Goal: Task Accomplishment & Management: Use online tool/utility

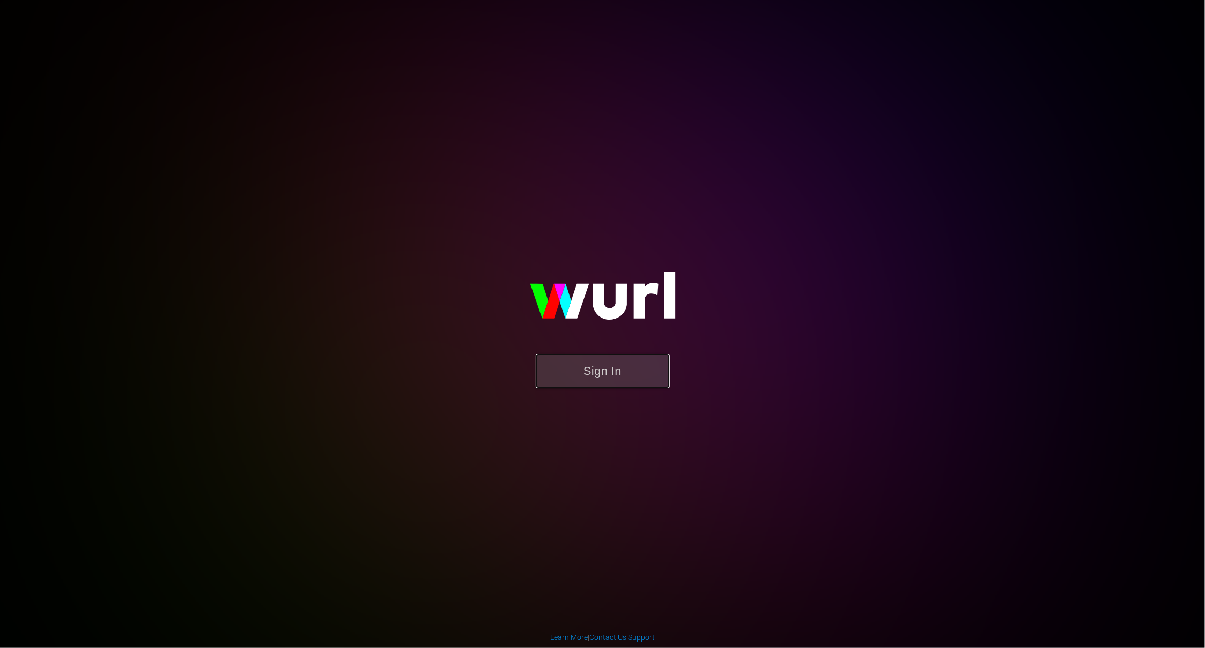
click at [620, 375] on button "Sign In" at bounding box center [603, 370] width 134 height 35
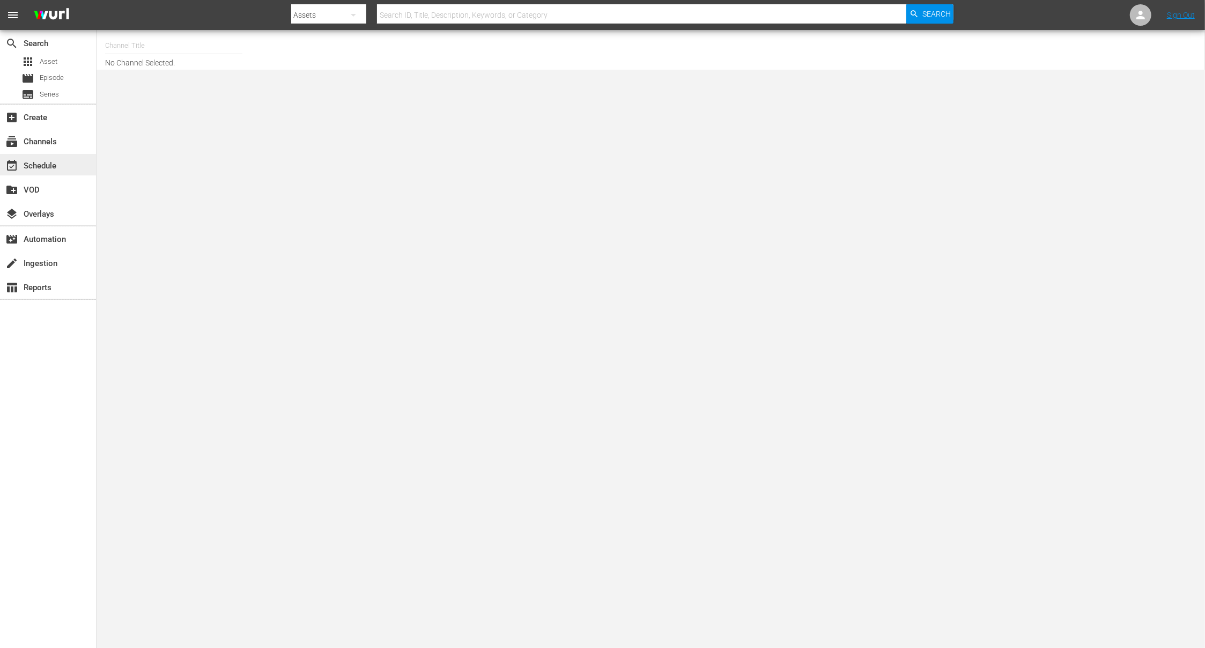
click at [59, 166] on div "event_available Schedule" at bounding box center [30, 164] width 60 height 10
click at [43, 140] on div "subscriptions Channels" at bounding box center [30, 140] width 60 height 10
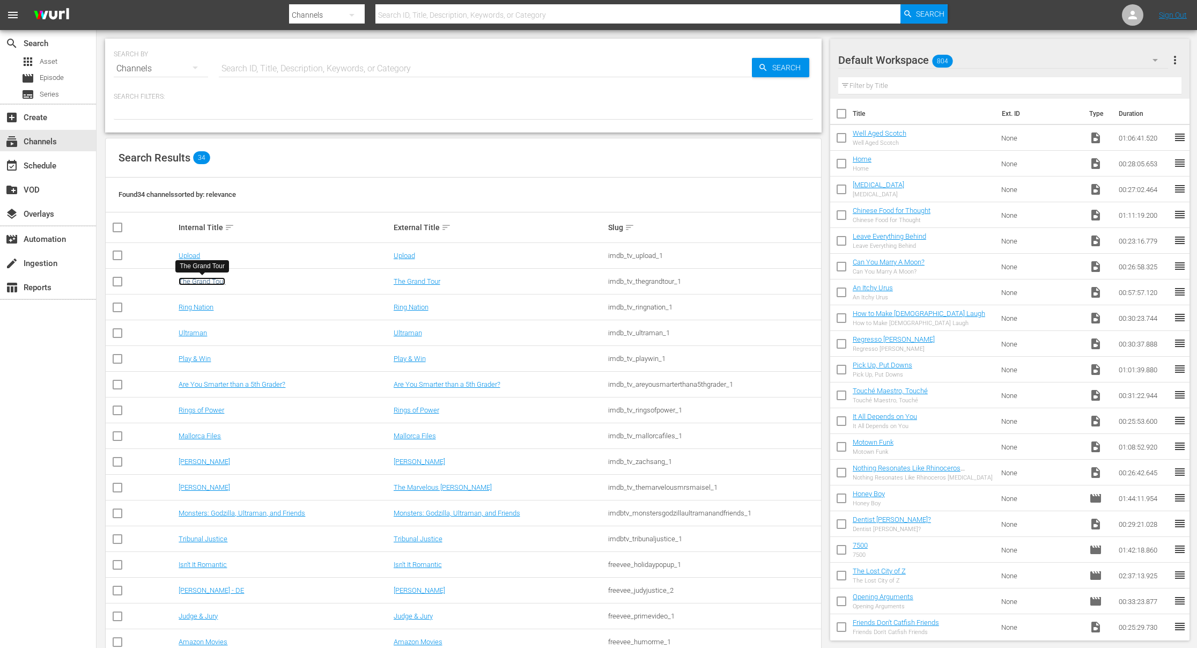
click at [209, 282] on link "The Grand Tour" at bounding box center [202, 281] width 47 height 8
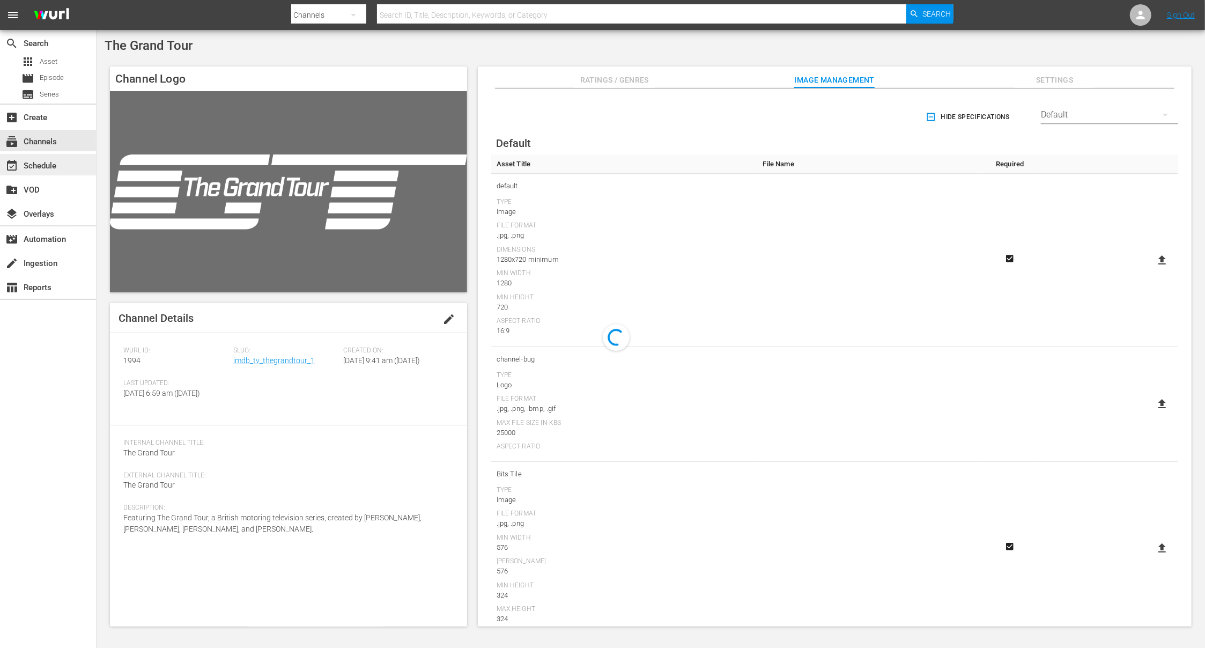
click at [43, 162] on div "event_available Schedule" at bounding box center [30, 164] width 60 height 10
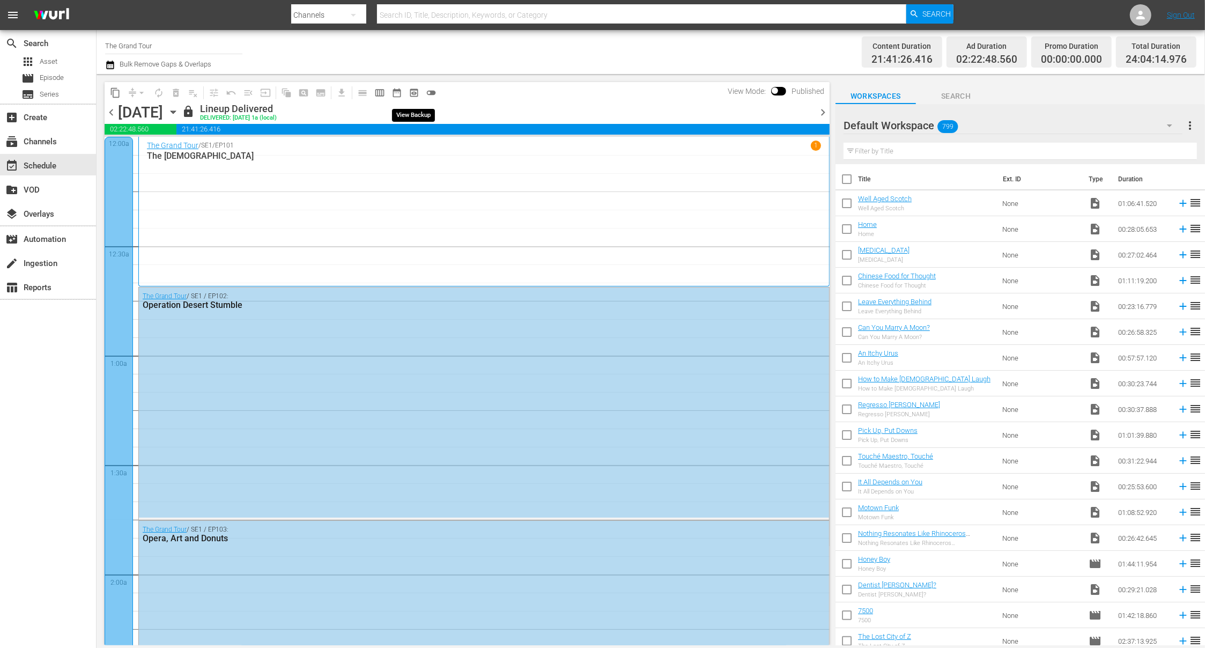
click at [418, 92] on span "preview_outlined" at bounding box center [413, 92] width 11 height 11
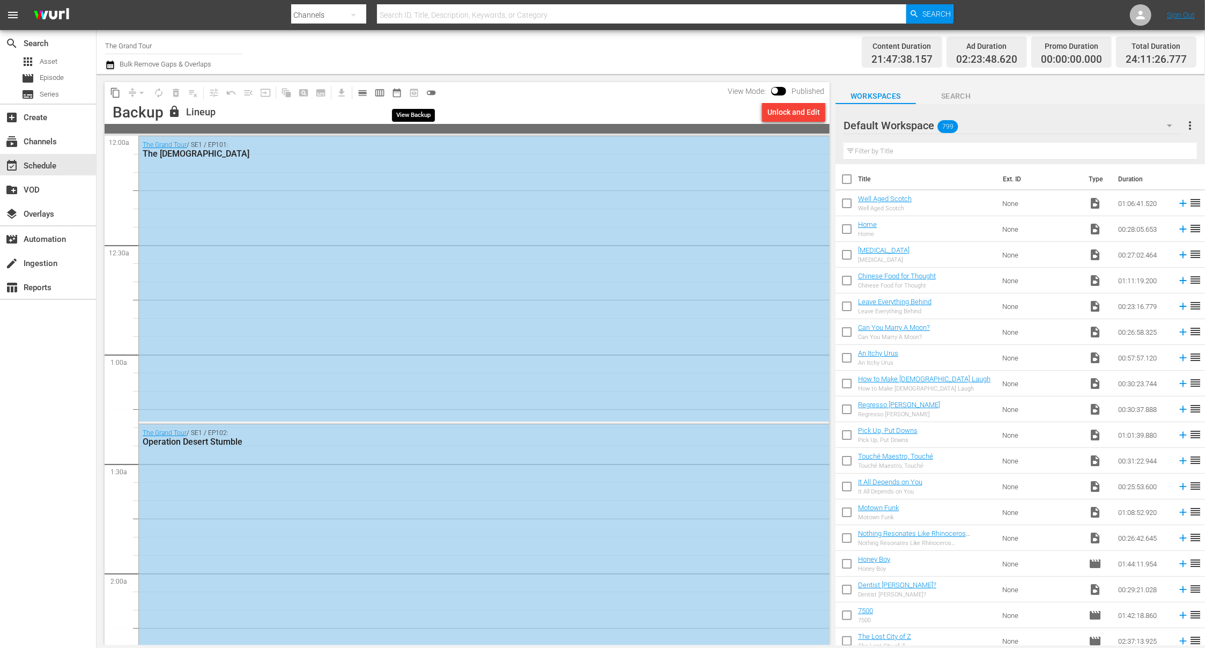
click at [413, 93] on span "preview_outlined" at bounding box center [413, 92] width 17 height 17
click at [1186, 14] on link "Sign Out" at bounding box center [1181, 15] width 28 height 9
